Goal: Task Accomplishment & Management: Manage account settings

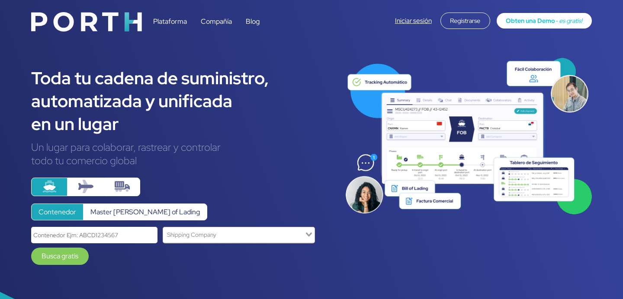
click at [428, 16] on div "Iniciar sesión Registrarse Obten una Demo - es gratis!" at bounding box center [493, 21] width 197 height 16
click at [420, 23] on link "Iniciar sesión" at bounding box center [413, 20] width 37 height 9
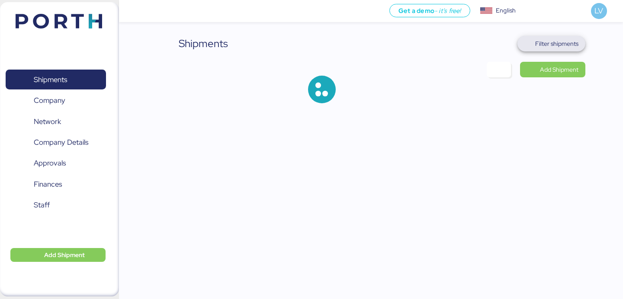
click at [545, 41] on span "Filter shipments" at bounding box center [556, 44] width 43 height 10
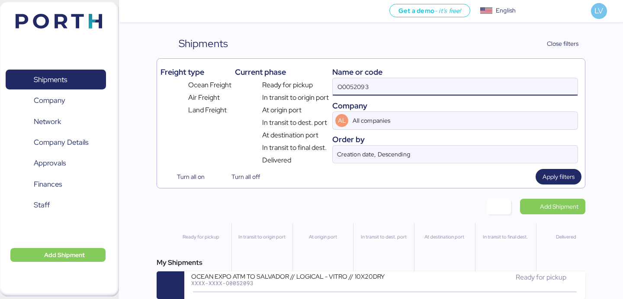
click at [499, 78] on input "O0052093" at bounding box center [455, 86] width 245 height 17
click at [499, 78] on div "O0052093" at bounding box center [455, 87] width 246 height 18
click at [499, 78] on input "O0052093" at bounding box center [455, 86] width 245 height 17
click at [499, 77] on div "Name or code" at bounding box center [455, 72] width 246 height 12
click at [491, 85] on input "O0052093" at bounding box center [455, 86] width 245 height 17
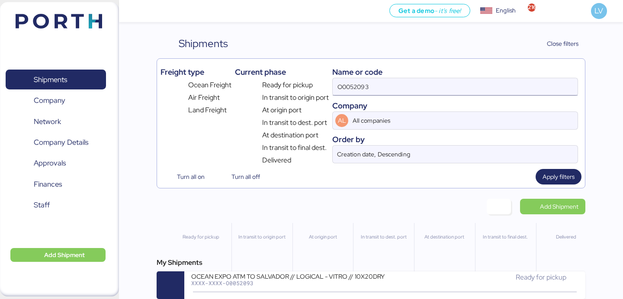
click at [491, 85] on input "O0052093" at bounding box center [455, 86] width 245 height 17
paste input "EMIVCHNSHG018114"
click at [560, 180] on span "Apply filters" at bounding box center [559, 177] width 32 height 10
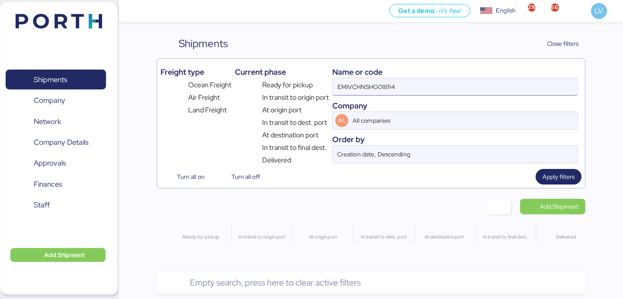
click at [398, 78] on input "EMIVCHNSHG018114" at bounding box center [455, 86] width 245 height 17
paste input "O0051899"
type input "O0051899"
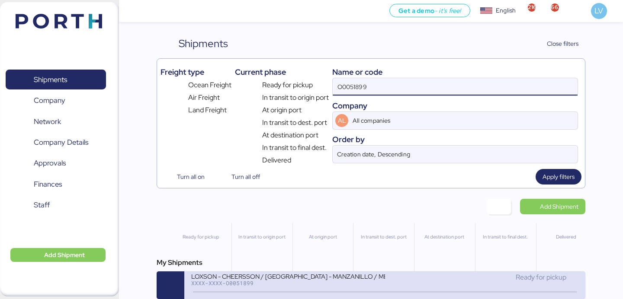
click at [273, 280] on div "LOXSON - CHEERSSON / [GEOGRAPHIC_DATA] - MANZANILLO / MBL: ESLCHNSHG038927 - HB…" at bounding box center [287, 276] width 193 height 7
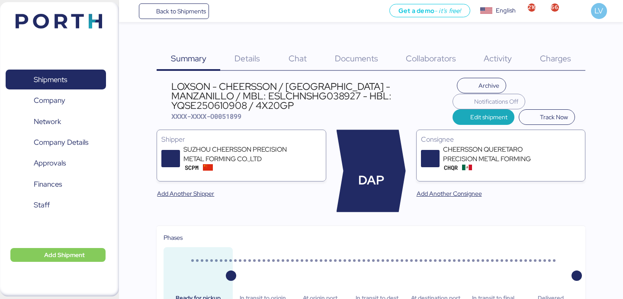
click at [552, 59] on span "Charges" at bounding box center [555, 58] width 31 height 11
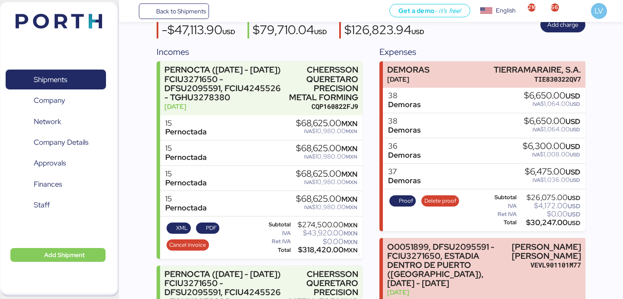
scroll to position [122, 0]
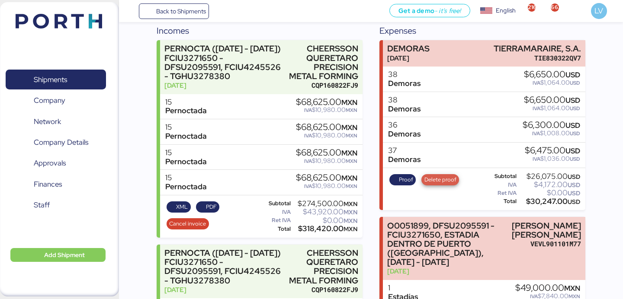
click at [433, 180] on span "Delete proof" at bounding box center [440, 180] width 32 height 10
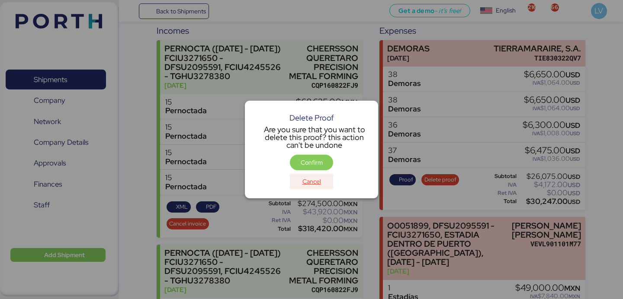
click at [312, 186] on span "Cancel" at bounding box center [311, 182] width 19 height 10
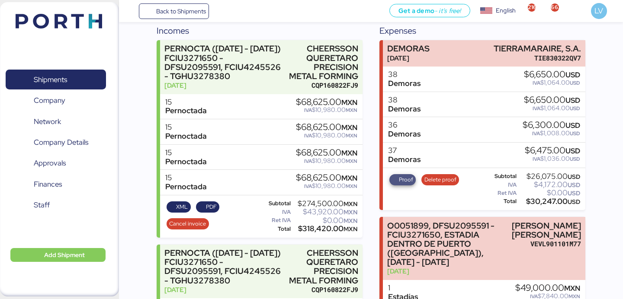
click at [400, 183] on span "Proof" at bounding box center [406, 180] width 14 height 10
click at [438, 178] on span "Delete proof" at bounding box center [440, 180] width 32 height 10
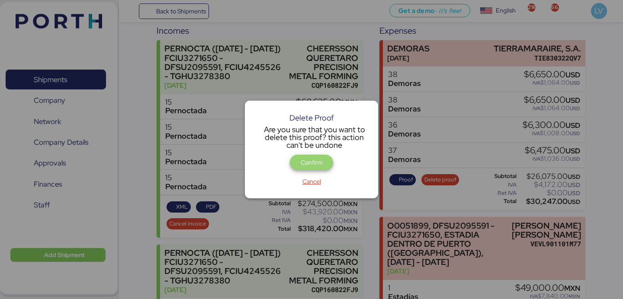
click at [309, 158] on span "Confirm" at bounding box center [312, 162] width 22 height 10
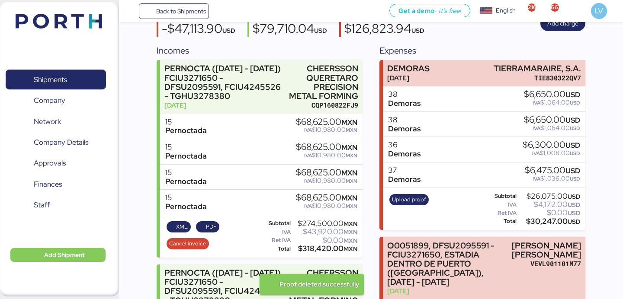
scroll to position [113, 0]
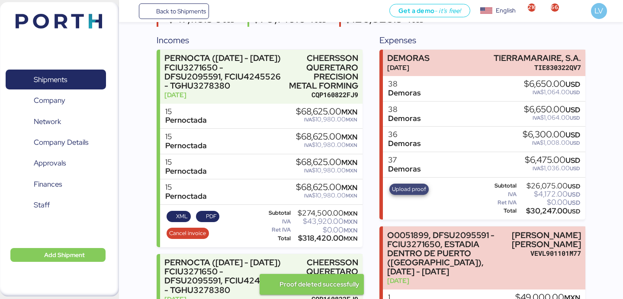
click at [411, 185] on span "Upload proof" at bounding box center [409, 190] width 34 height 10
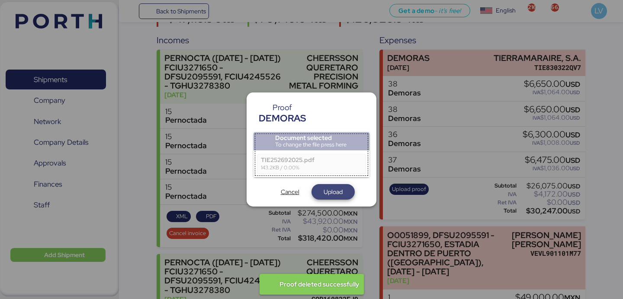
click at [330, 194] on span "Upload" at bounding box center [333, 192] width 19 height 10
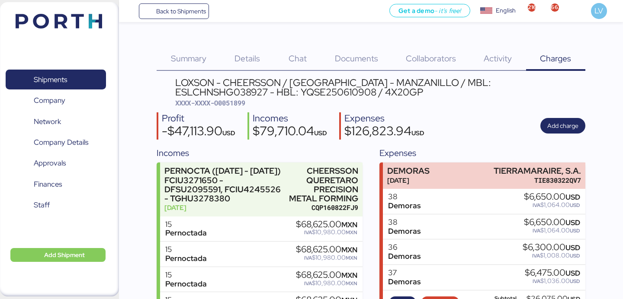
click at [237, 102] on span "XXXX-XXXX-O0051899" at bounding box center [210, 103] width 70 height 9
copy span "O0051899"
click at [181, 13] on span "Back to Shipments" at bounding box center [181, 11] width 50 height 10
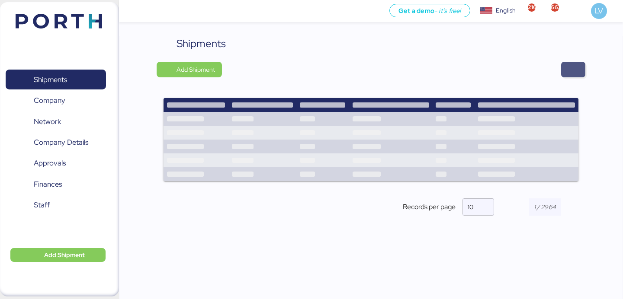
click at [565, 69] on span "button" at bounding box center [573, 70] width 24 height 16
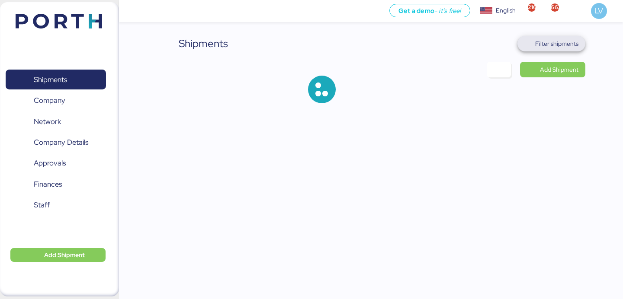
click at [565, 43] on span "Filter shipments" at bounding box center [556, 44] width 43 height 10
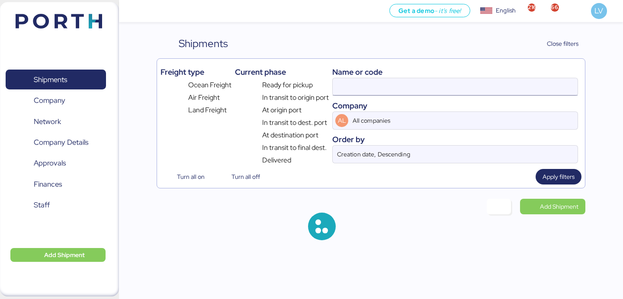
click at [496, 91] on input at bounding box center [455, 86] width 245 height 17
paste input "O0052199"
type input "O0052199"
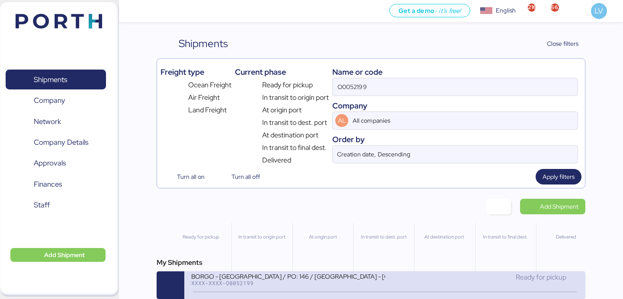
click at [267, 277] on div "BORGO - [GEOGRAPHIC_DATA] / PO: 146 / [GEOGRAPHIC_DATA] - [GEOGRAPHIC_DATA] / 1…" at bounding box center [287, 276] width 193 height 7
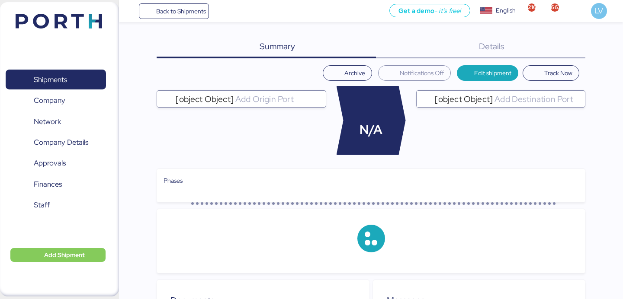
click at [572, 47] on div "Summary 0 Details 0" at bounding box center [371, 47] width 428 height 22
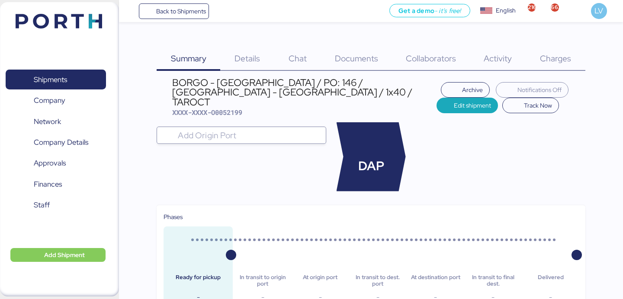
click at [248, 60] on span "Details" at bounding box center [247, 58] width 26 height 11
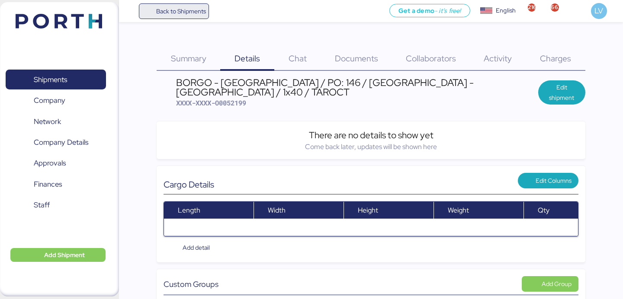
click at [157, 6] on span "Back to Shipments" at bounding box center [181, 11] width 50 height 10
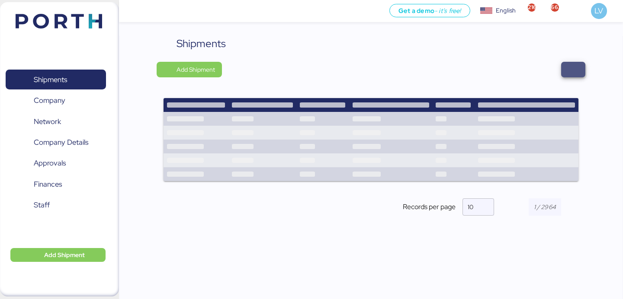
click at [572, 67] on span "button" at bounding box center [573, 70] width 10 height 12
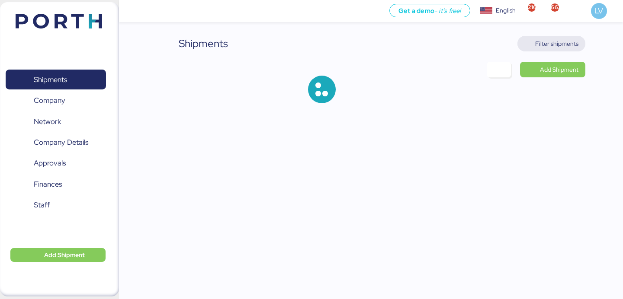
click at [561, 46] on span "Filter shipments" at bounding box center [556, 44] width 43 height 10
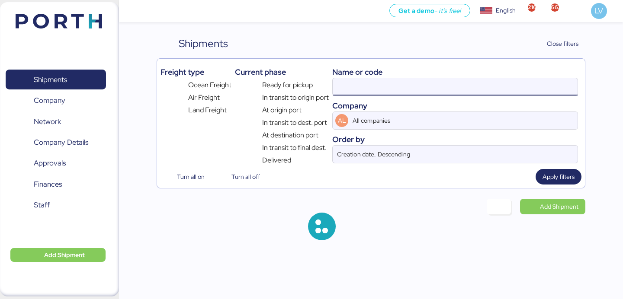
click at [476, 94] on input at bounding box center [455, 86] width 245 height 17
paste input "030F538534"
type input "030F538534"
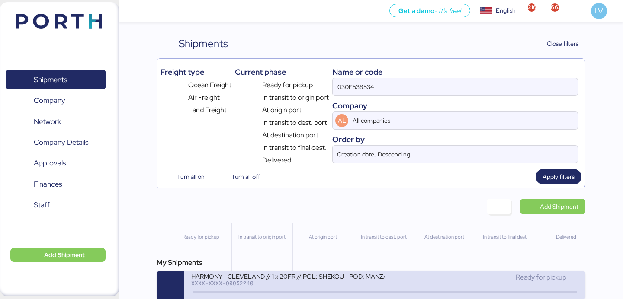
click at [305, 286] on div "XXXX-XXXX-O0052240" at bounding box center [287, 283] width 193 height 6
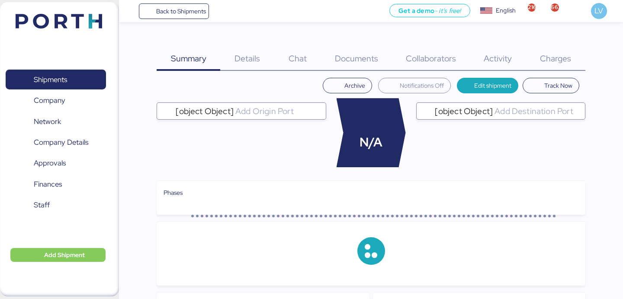
click at [561, 46] on div "Charges 0" at bounding box center [555, 53] width 59 height 35
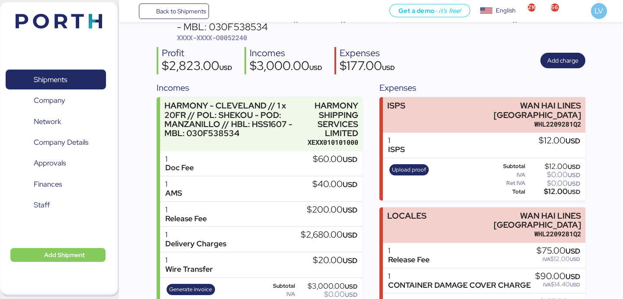
scroll to position [93, 0]
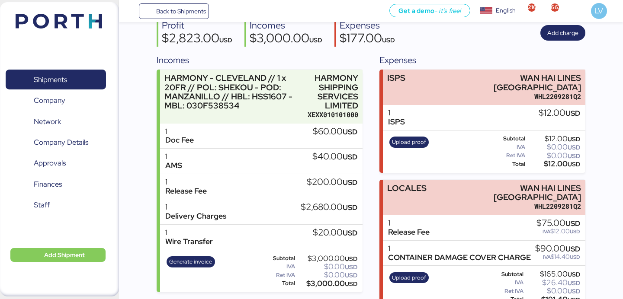
click at [415, 141] on div "Upload proof" at bounding box center [408, 151] width 45 height 35
click at [415, 138] on span "Upload proof" at bounding box center [409, 143] width 34 height 10
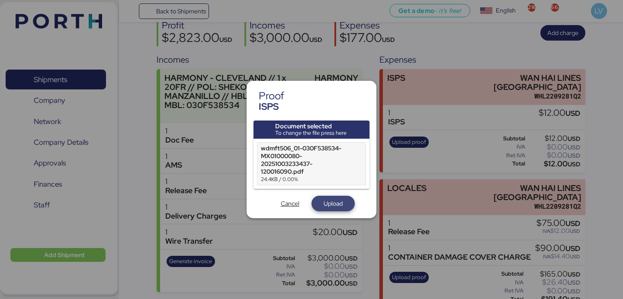
click at [335, 201] on span "Upload" at bounding box center [333, 204] width 19 height 10
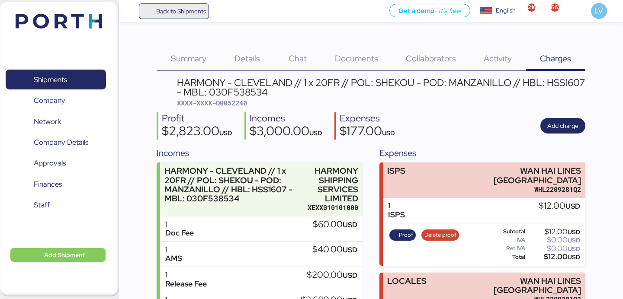
click at [180, 15] on span "Back to Shipments" at bounding box center [181, 11] width 50 height 10
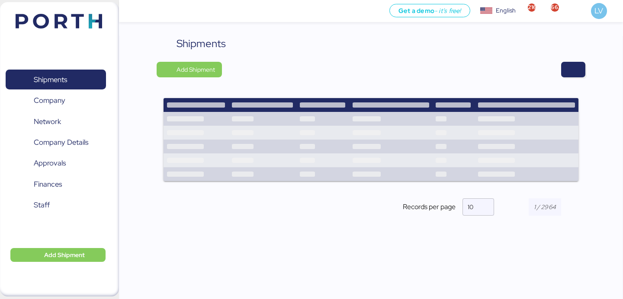
click at [553, 68] on div at bounding box center [406, 70] width 357 height 16
click at [564, 68] on span "button" at bounding box center [573, 70] width 24 height 16
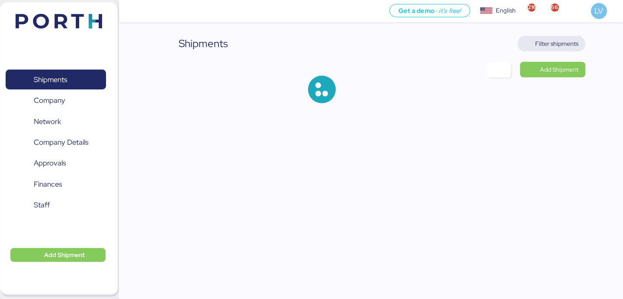
click at [557, 46] on span "Filter shipments" at bounding box center [556, 44] width 43 height 10
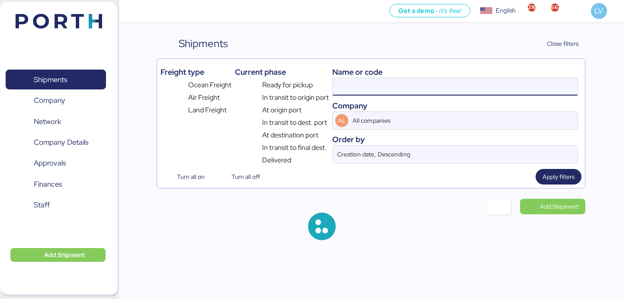
click at [522, 88] on input at bounding box center [455, 86] width 245 height 17
paste input "O0052117"
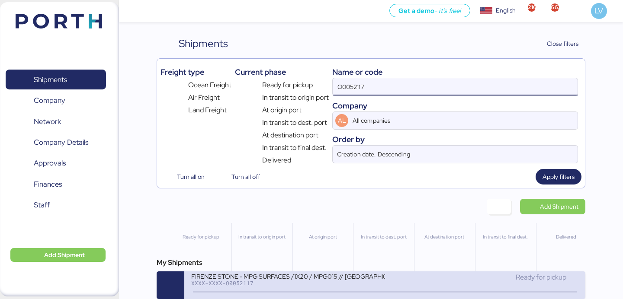
type input "O0052117"
click at [250, 276] on div "FIRENZE STONE - MPG SURFACES /1X20 / MPG015 // [GEOGRAPHIC_DATA] - [GEOGRAPHIC_…" at bounding box center [287, 276] width 193 height 7
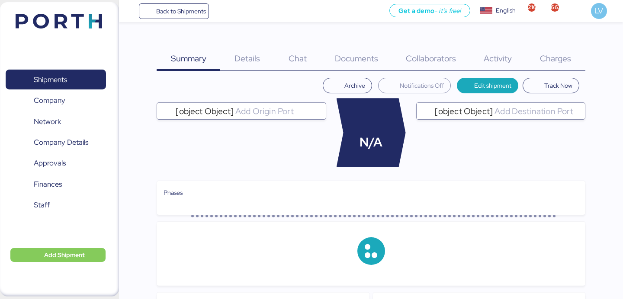
click at [556, 51] on div "Charges 0" at bounding box center [555, 53] width 59 height 35
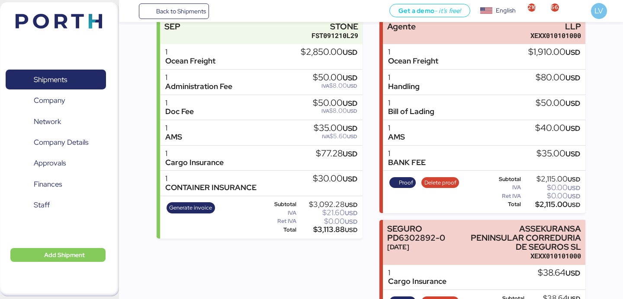
scroll to position [168, 0]
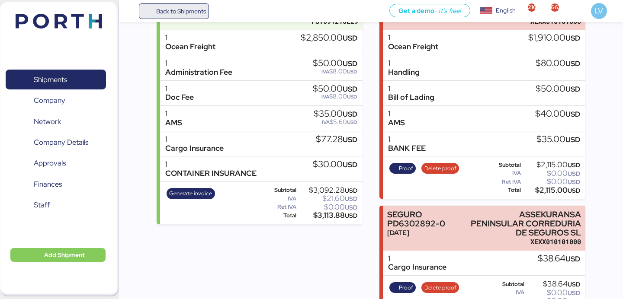
click at [171, 11] on span "Back to Shipments" at bounding box center [181, 11] width 50 height 10
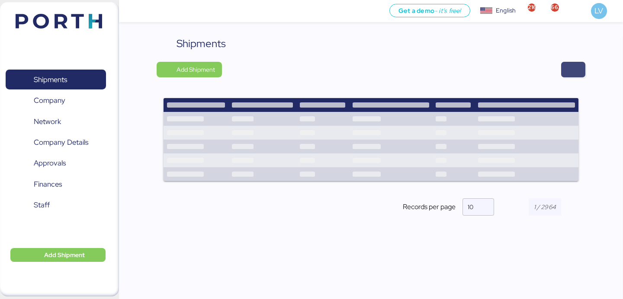
click at [572, 74] on span "button" at bounding box center [573, 70] width 10 height 12
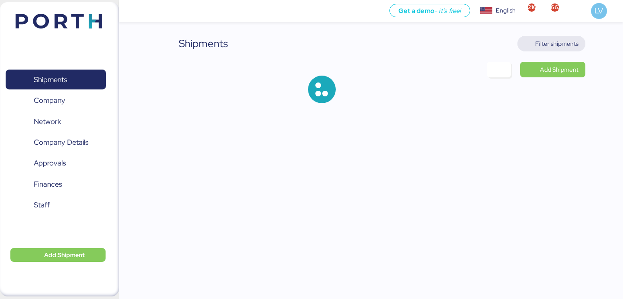
click at [547, 44] on span "Filter shipments" at bounding box center [556, 44] width 43 height 10
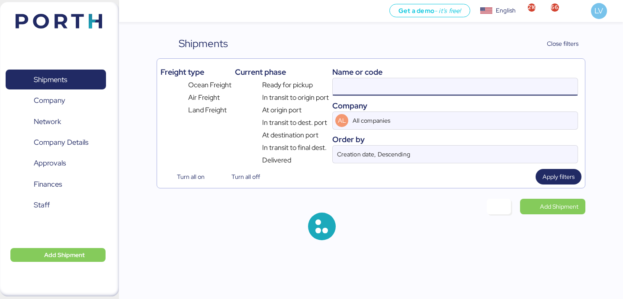
click at [495, 95] on input at bounding box center [455, 86] width 245 height 17
paste input "SHESE25235204K"
type input "SHESE25235204K"
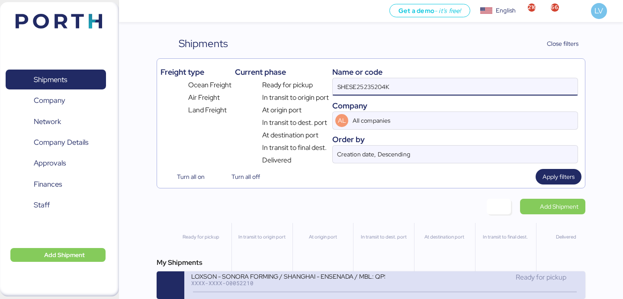
click at [216, 284] on div "XXXX-XXXX-O0052210" at bounding box center [287, 283] width 193 height 6
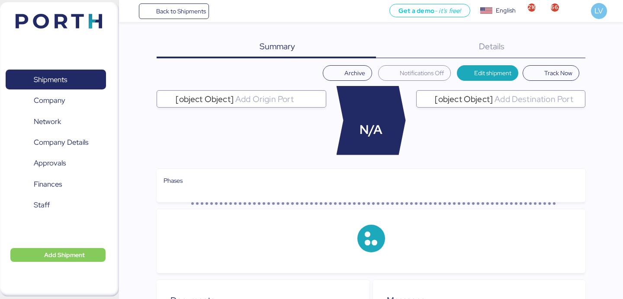
click at [571, 45] on div "Details 0" at bounding box center [480, 47] width 209 height 22
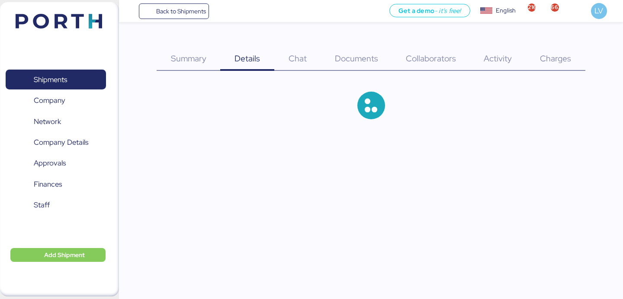
click at [565, 46] on div "Charges 0" at bounding box center [555, 53] width 59 height 35
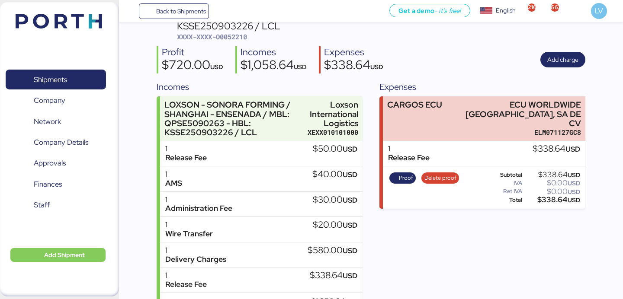
scroll to position [72, 0]
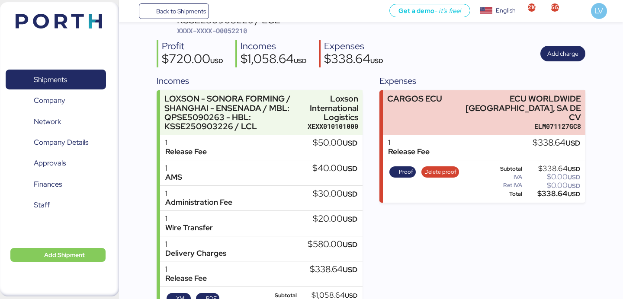
click at [451, 170] on div "Proof Delete proof" at bounding box center [423, 181] width 75 height 35
click at [403, 167] on span "Proof" at bounding box center [406, 172] width 14 height 10
click at [405, 167] on span "Proof" at bounding box center [406, 172] width 14 height 10
click at [424, 173] on div "Proof Delete proof" at bounding box center [423, 181] width 75 height 35
click at [428, 167] on span "Delete proof" at bounding box center [440, 172] width 32 height 10
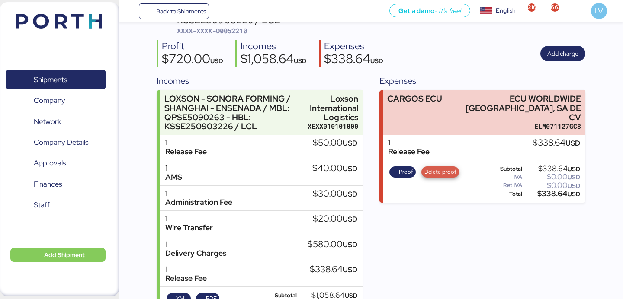
scroll to position [0, 0]
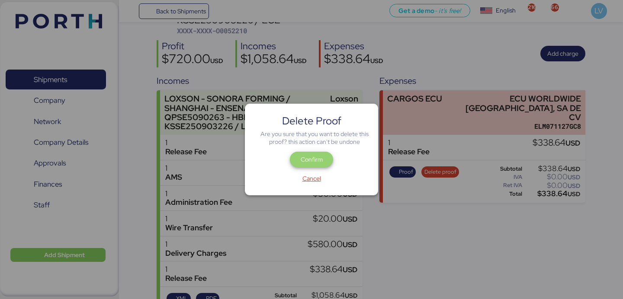
click at [305, 158] on span "Confirm" at bounding box center [312, 159] width 22 height 10
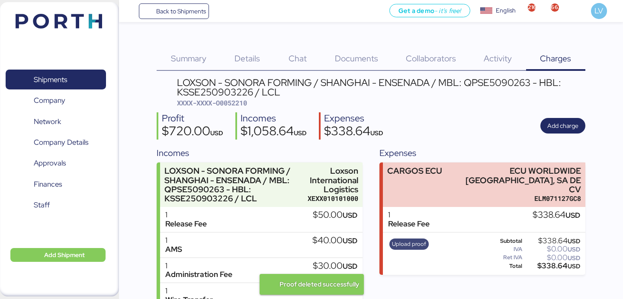
click at [390, 239] on span "Upload proof" at bounding box center [409, 244] width 40 height 11
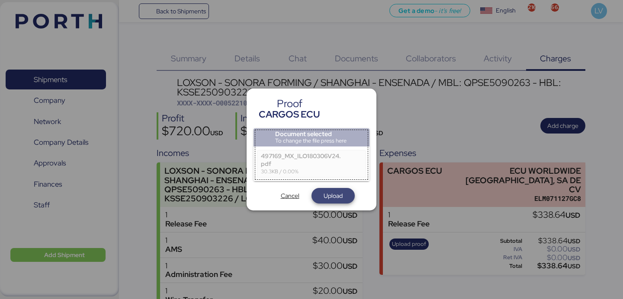
click at [328, 193] on span "Upload" at bounding box center [333, 196] width 19 height 10
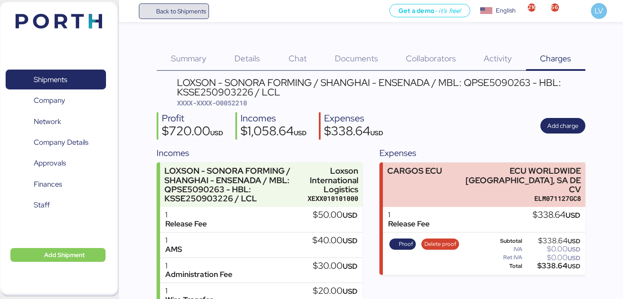
click at [167, 11] on span "Back to Shipments" at bounding box center [181, 11] width 50 height 10
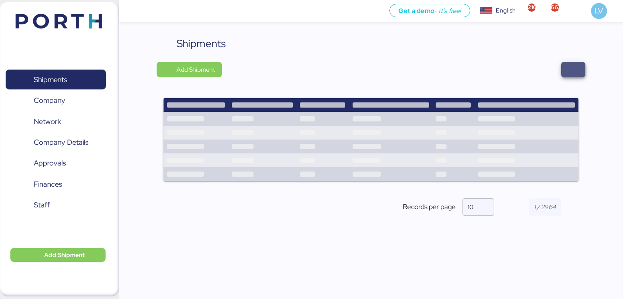
click at [570, 69] on span "button" at bounding box center [573, 70] width 10 height 12
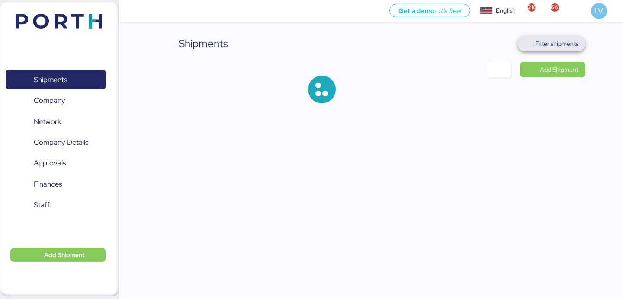
click at [568, 50] on span "Filter shipments" at bounding box center [551, 44] width 68 height 16
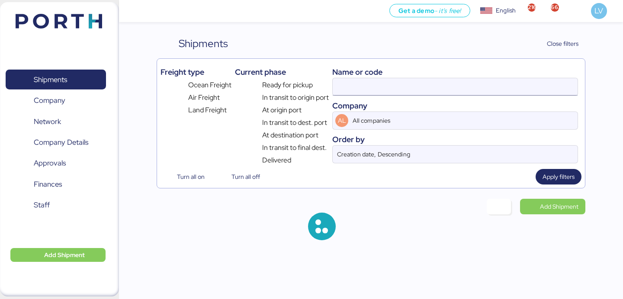
click at [507, 84] on input at bounding box center [455, 86] width 245 height 17
paste input "ZLO/TXG/10858"
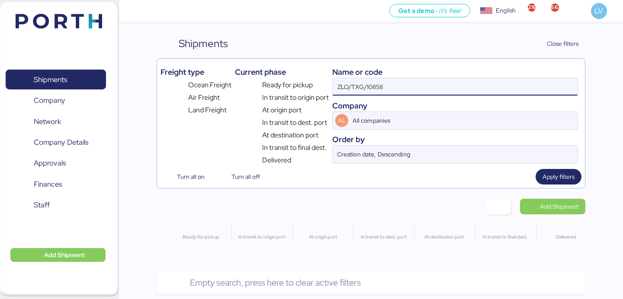
click at [352, 89] on input "ZLO/TXG/10858" at bounding box center [455, 86] width 245 height 17
click at [351, 89] on input "ZLO/TXG/10858" at bounding box center [455, 86] width 245 height 17
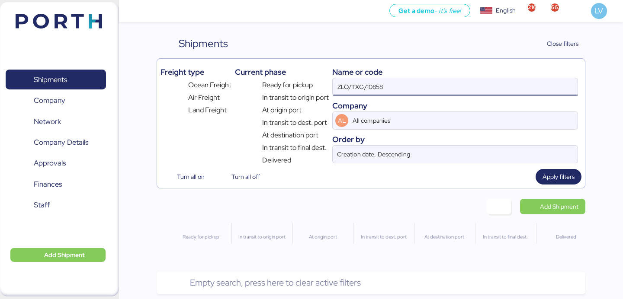
click at [351, 89] on input "ZLO/TXG/10858" at bounding box center [455, 86] width 245 height 17
paste input "O00520"
type input "O0052058"
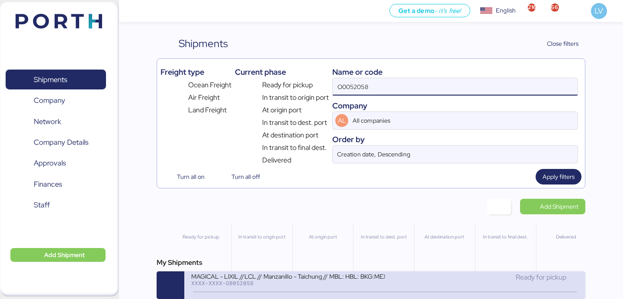
click at [278, 286] on div "XXXX-XXXX-O0052058" at bounding box center [287, 283] width 193 height 6
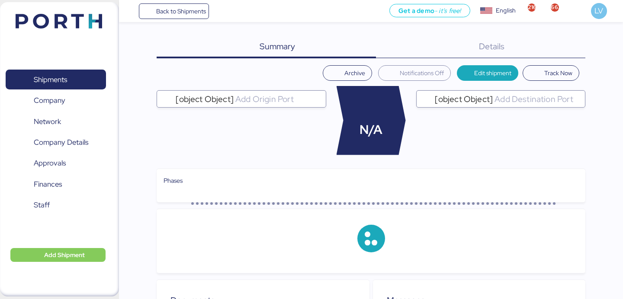
click at [578, 44] on div "Details 0" at bounding box center [480, 47] width 209 height 22
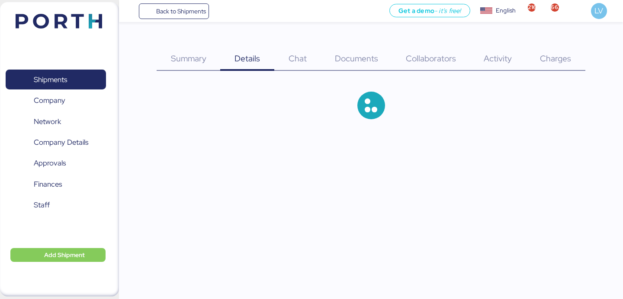
click at [565, 50] on div "Charges 0" at bounding box center [555, 53] width 59 height 35
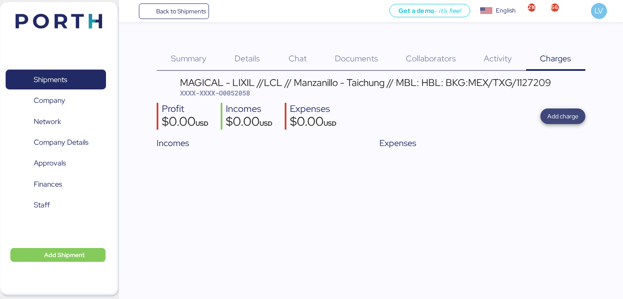
click at [570, 122] on span "Add charge" at bounding box center [562, 117] width 45 height 16
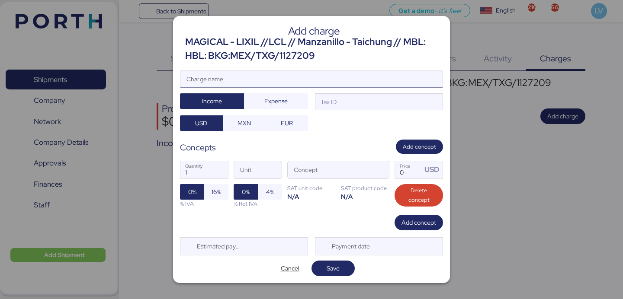
click at [321, 73] on input "Charge name" at bounding box center [311, 79] width 262 height 17
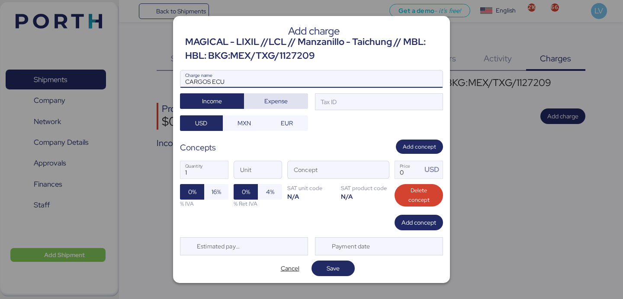
type input "CARGOS ECU"
click at [273, 104] on span "Expense" at bounding box center [275, 101] width 23 height 10
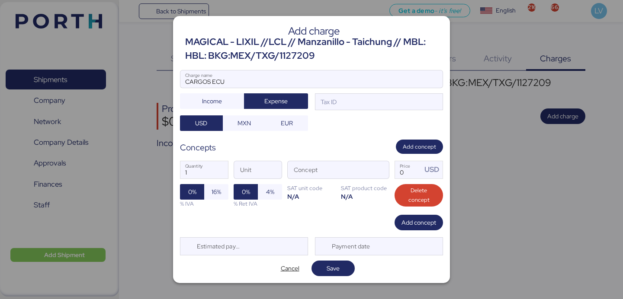
click at [350, 89] on div at bounding box center [311, 92] width 262 height 9
click at [350, 88] on input "CARGOS ECU" at bounding box center [311, 79] width 262 height 17
click at [350, 98] on div "Tax ID" at bounding box center [379, 101] width 128 height 17
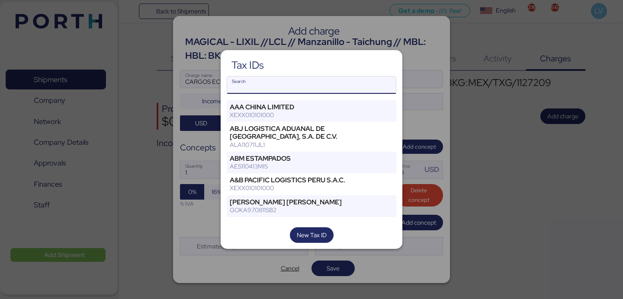
click at [261, 86] on input "Search" at bounding box center [311, 85] width 169 height 17
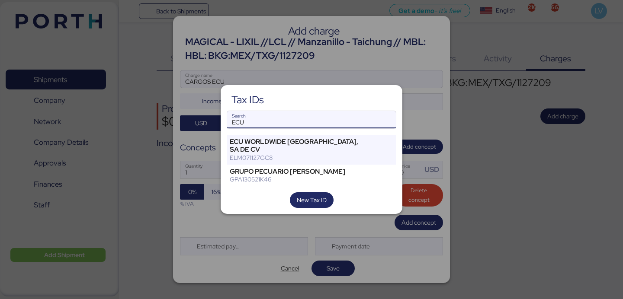
type input "ECU"
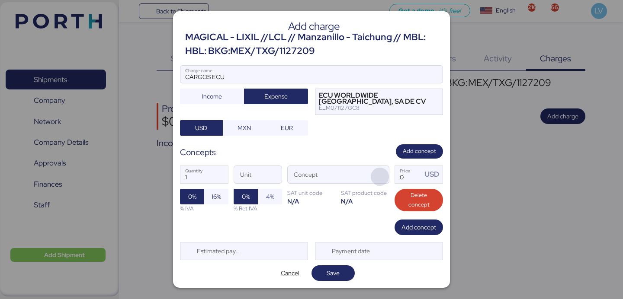
click at [372, 177] on span "button" at bounding box center [380, 177] width 18 height 18
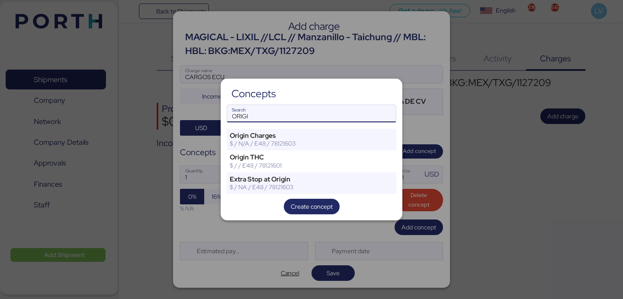
type input "ORIGI"
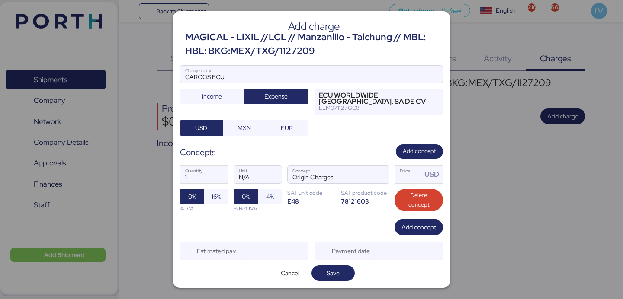
click at [411, 184] on div "1 Quantity N/A Unit Origin Charges Concept Price USD 0% 16% % IVA 0% 4% % Ret I…" at bounding box center [311, 189] width 263 height 61
paste input "364.76"
type input "364.76"
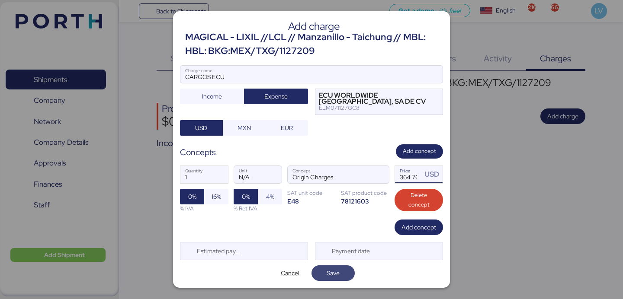
click at [338, 277] on span "Save" at bounding box center [333, 273] width 13 height 10
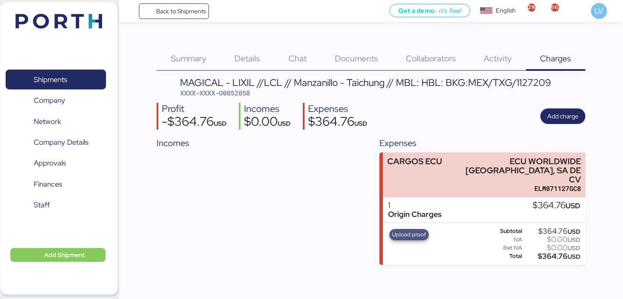
click at [402, 230] on span "Upload proof" at bounding box center [409, 235] width 34 height 10
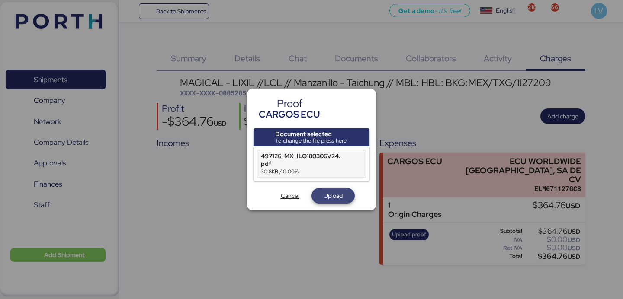
click at [333, 196] on span "Upload" at bounding box center [333, 196] width 19 height 10
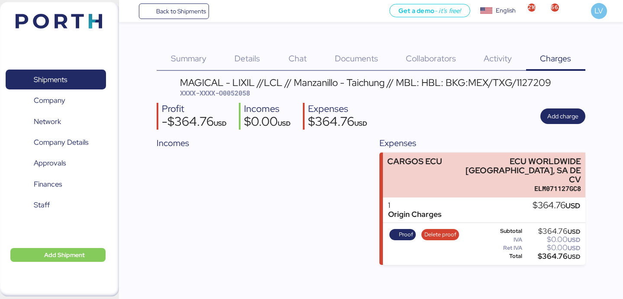
click at [241, 93] on span "XXXX-XXXX-O0052058" at bounding box center [215, 93] width 70 height 9
copy span "O0052058"
click at [205, 13] on span "Back to Shipments" at bounding box center [181, 11] width 50 height 10
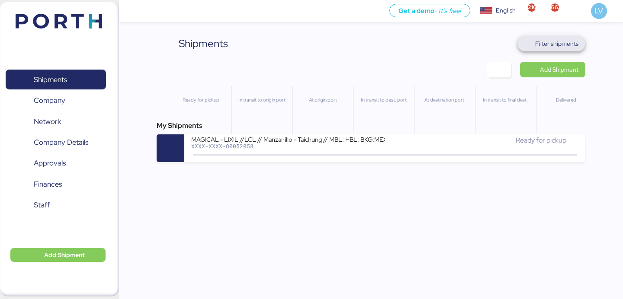
click at [556, 47] on span "Filter shipments" at bounding box center [556, 44] width 43 height 10
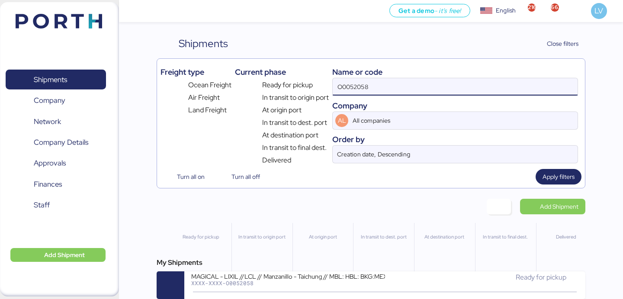
click at [459, 88] on input "O0052058" at bounding box center [455, 86] width 245 height 17
paste input "030F538534"
type input "030F538534"
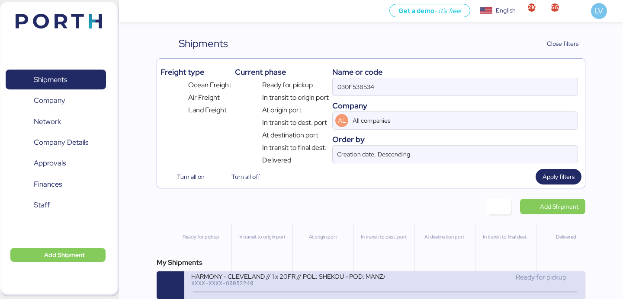
click at [403, 283] on div "Ready for pickup" at bounding box center [481, 278] width 193 height 10
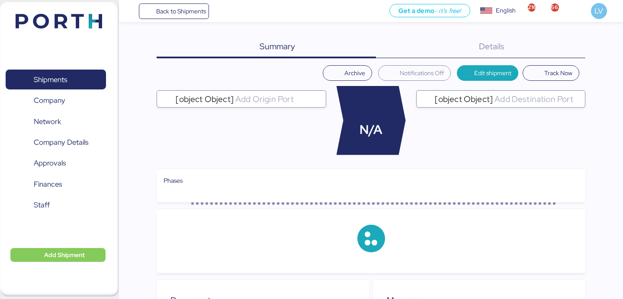
click at [568, 45] on div "Summary 0 Details 0" at bounding box center [371, 47] width 428 height 22
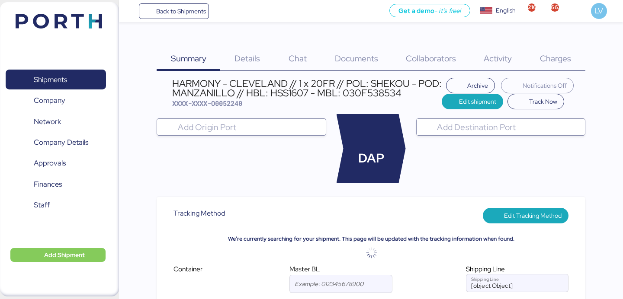
click at [564, 53] on div "Charges 0" at bounding box center [555, 53] width 59 height 35
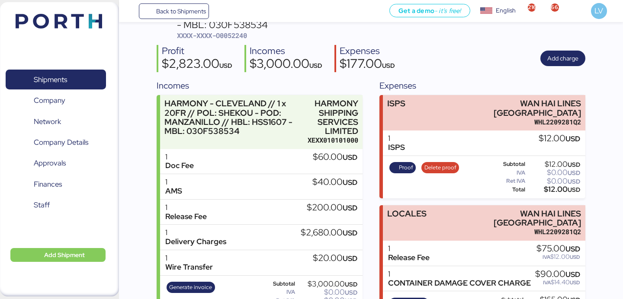
scroll to position [93, 0]
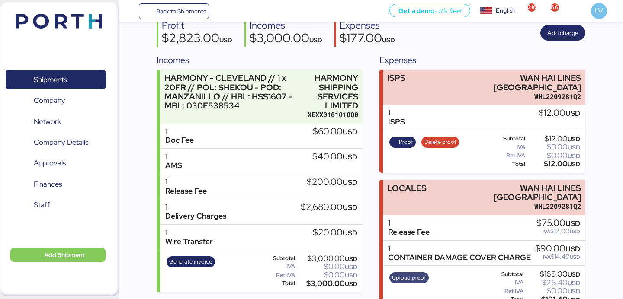
click at [403, 273] on span "Upload proof" at bounding box center [409, 278] width 34 height 10
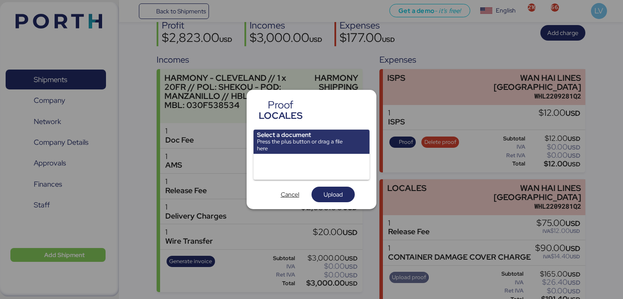
scroll to position [0, 0]
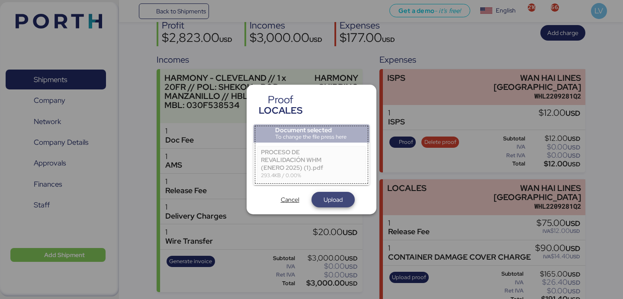
click at [339, 205] on span "Upload" at bounding box center [332, 200] width 29 height 12
